Goal: Task Accomplishment & Management: Manage account settings

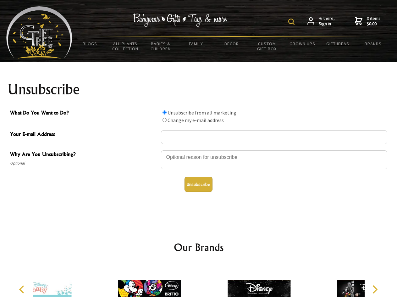
click at [292, 22] on img at bounding box center [291, 22] width 6 height 6
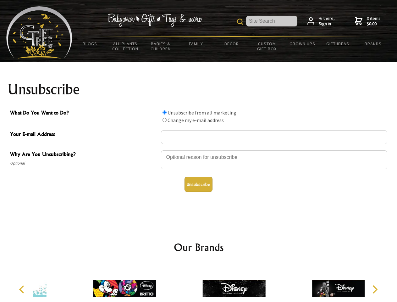
click at [199, 150] on div at bounding box center [274, 161] width 226 height 22
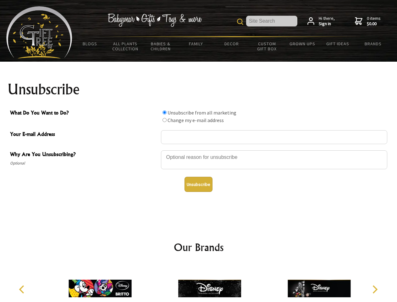
click at [164, 112] on input "What Do You Want to Do?" at bounding box center [164, 112] width 4 height 4
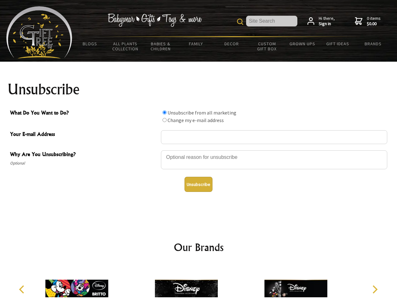
click at [164, 120] on input "What Do You Want to Do?" at bounding box center [164, 120] width 4 height 4
radio input "true"
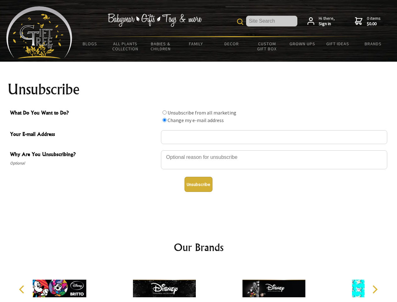
click at [198, 184] on button "Unsubscribe" at bounding box center [198, 184] width 28 height 15
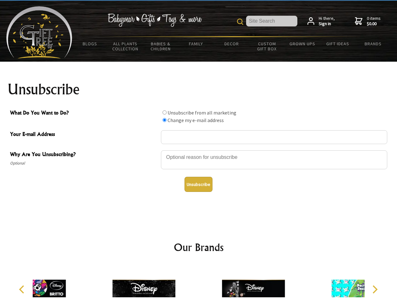
click at [199, 283] on div at bounding box center [253, 289] width 109 height 49
click at [23, 289] on icon "Previous" at bounding box center [22, 289] width 8 height 8
click at [375, 289] on icon "Next" at bounding box center [374, 289] width 8 height 8
